Goal: Task Accomplishment & Management: Complete application form

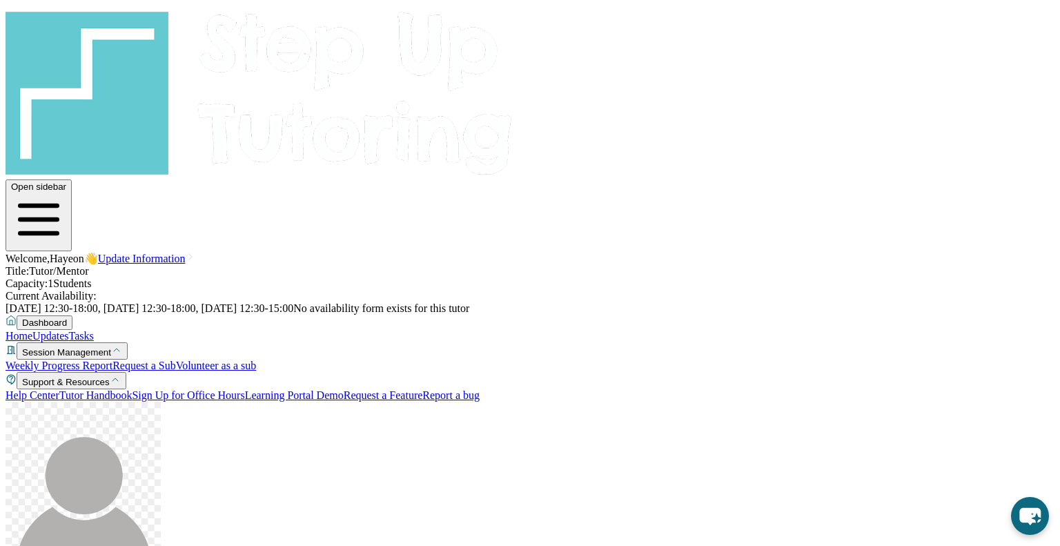
click at [197, 253] on link "Update Information" at bounding box center [147, 259] width 99 height 12
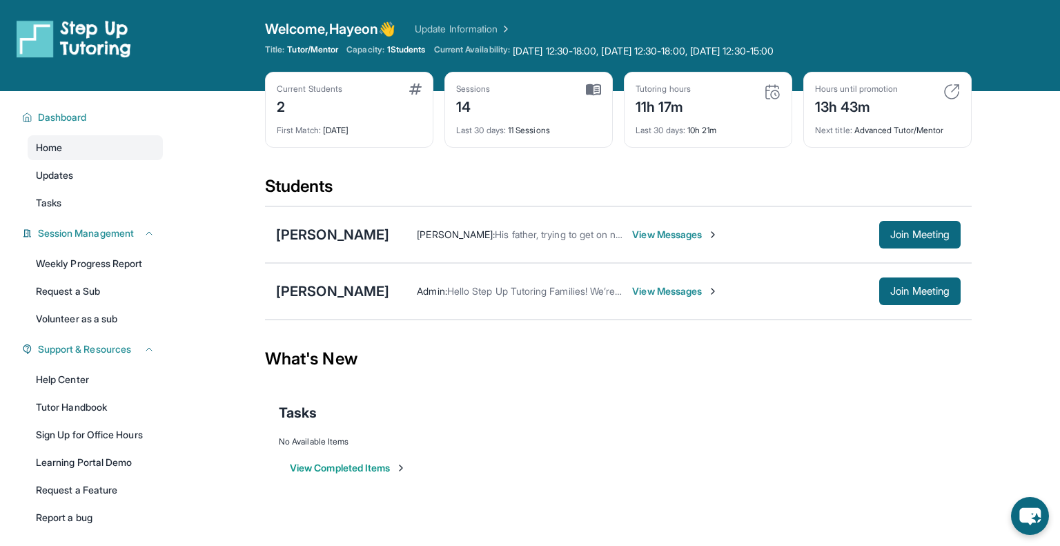
click at [478, 32] on link "Update Information" at bounding box center [463, 29] width 97 height 14
click at [469, 36] on div "Welcome, Hayeon 👋 Update Information" at bounding box center [618, 28] width 707 height 19
click at [467, 32] on link "Update Information" at bounding box center [463, 29] width 97 height 14
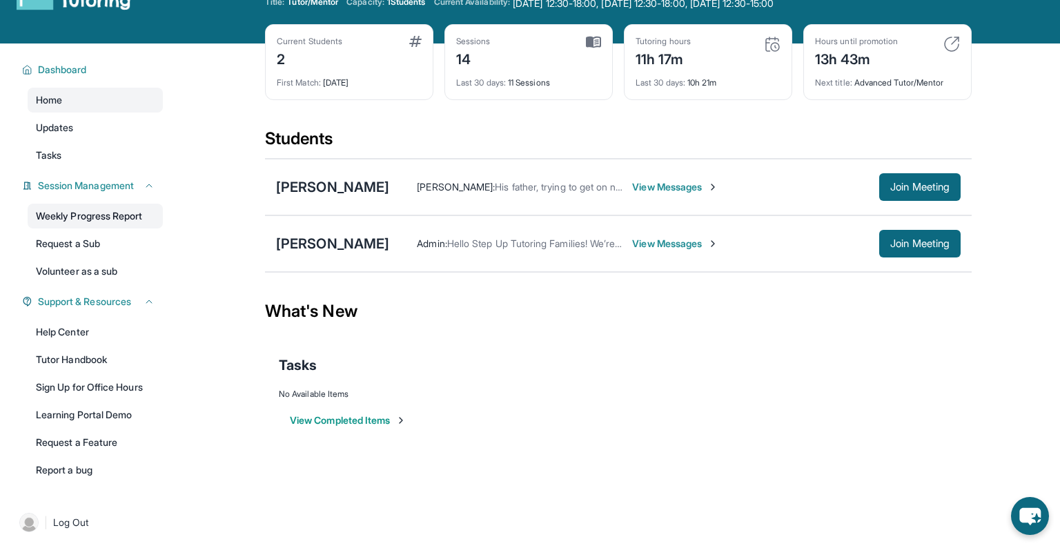
scroll to position [50, 0]
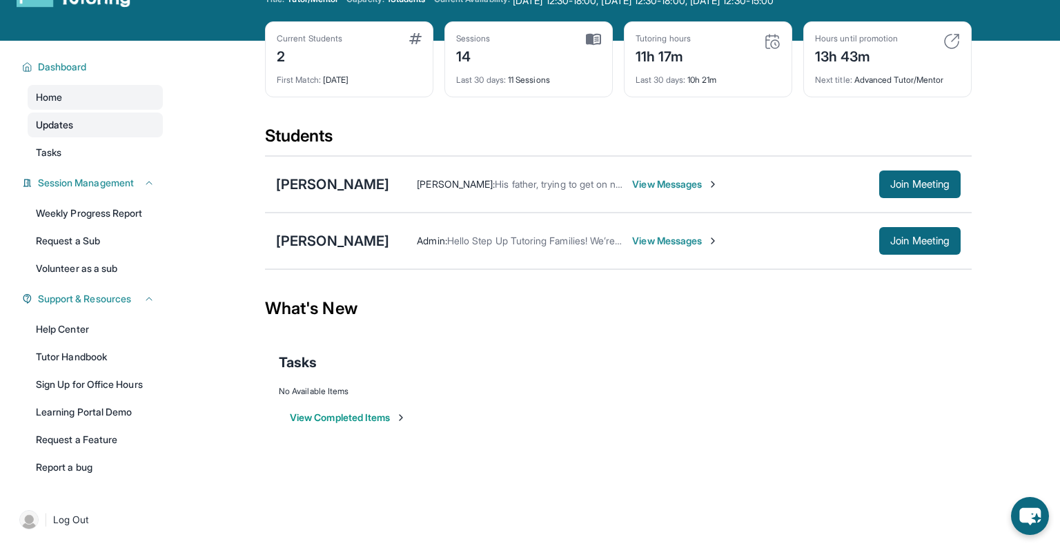
click at [105, 118] on link "Updates" at bounding box center [95, 124] width 135 height 25
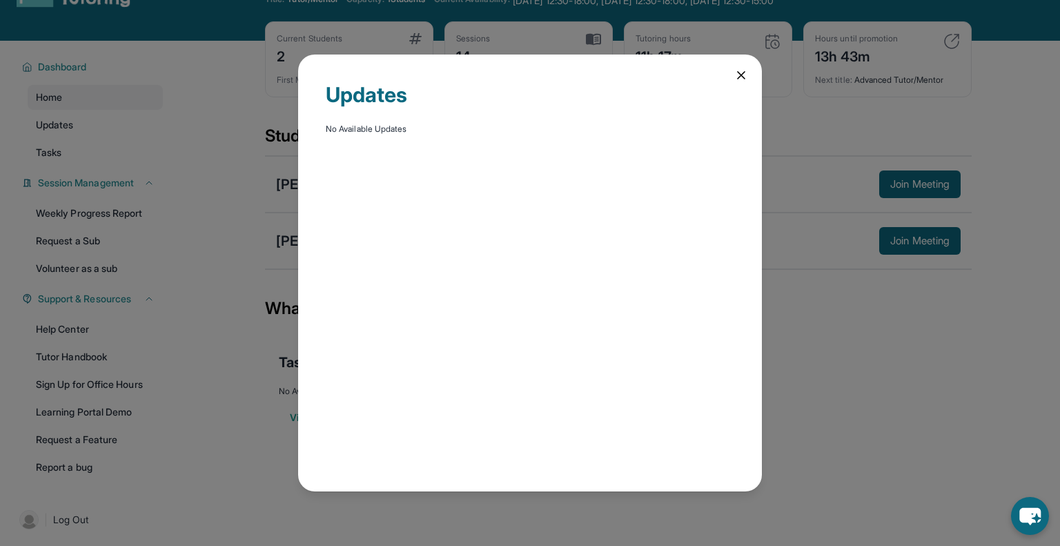
click at [738, 75] on icon at bounding box center [741, 75] width 14 height 14
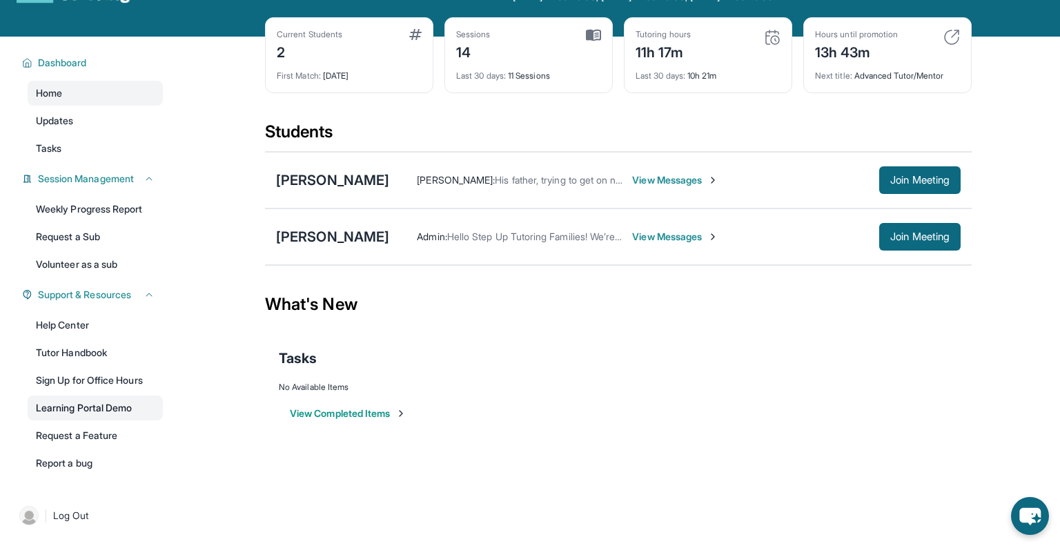
scroll to position [91, 0]
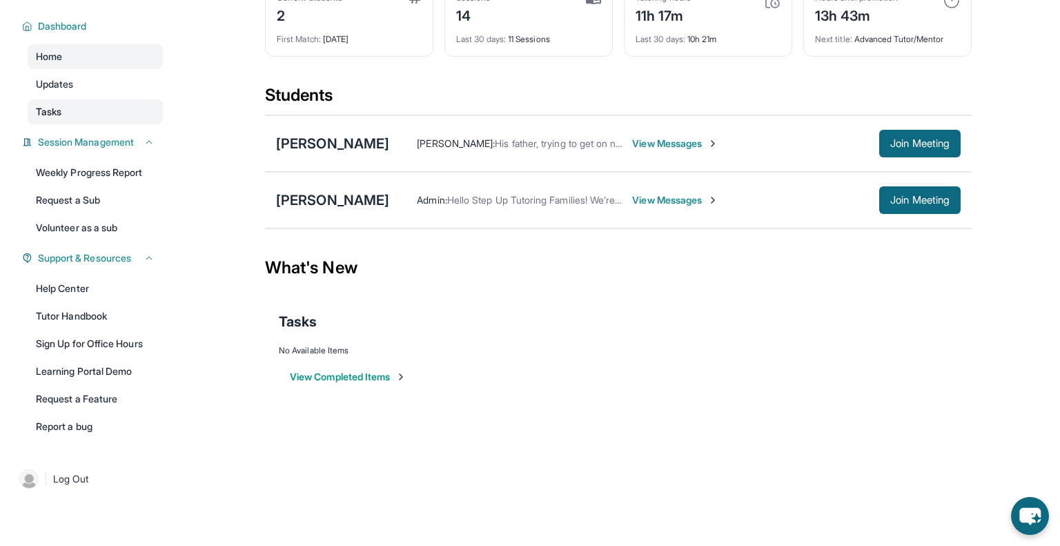
click at [126, 110] on link "Tasks" at bounding box center [95, 111] width 135 height 25
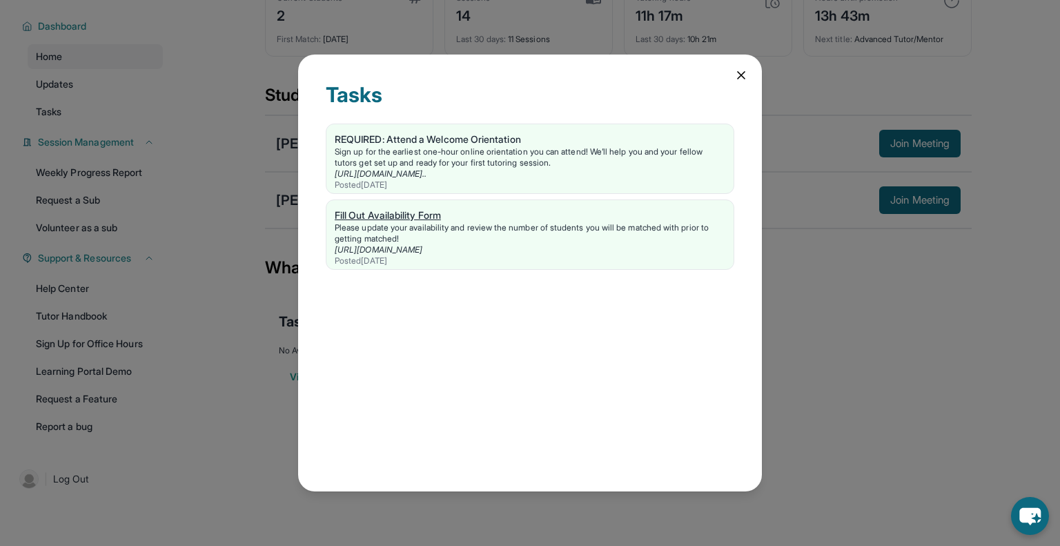
click at [500, 217] on div "Fill Out Availability Form" at bounding box center [530, 215] width 391 height 14
